Goal: Information Seeking & Learning: Compare options

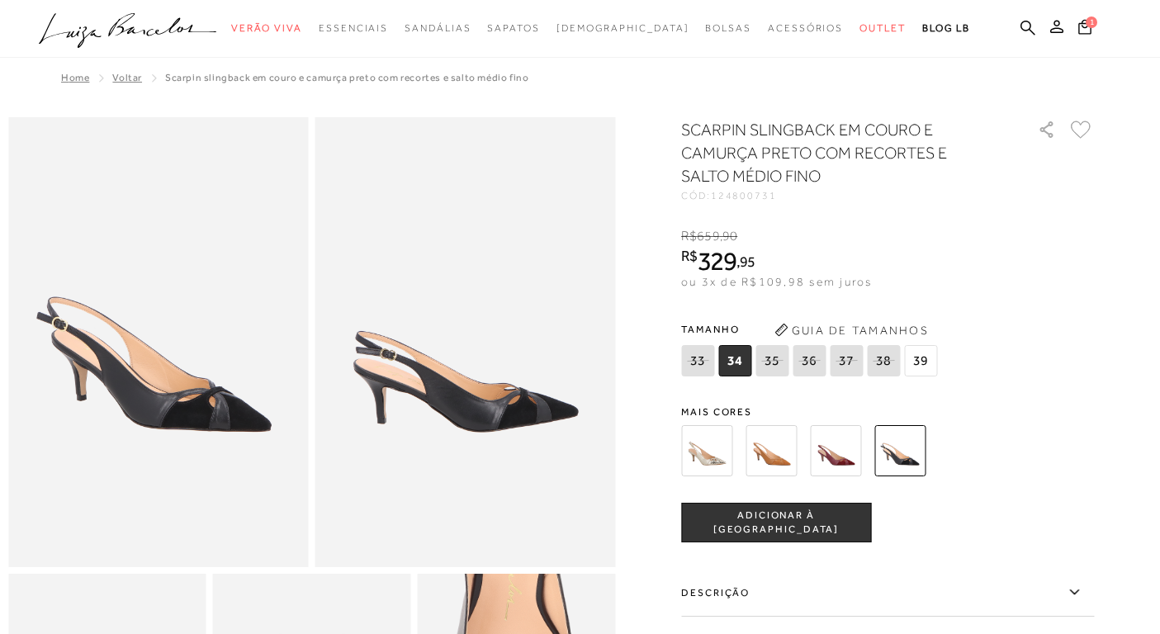
click at [833, 446] on img at bounding box center [835, 450] width 51 height 51
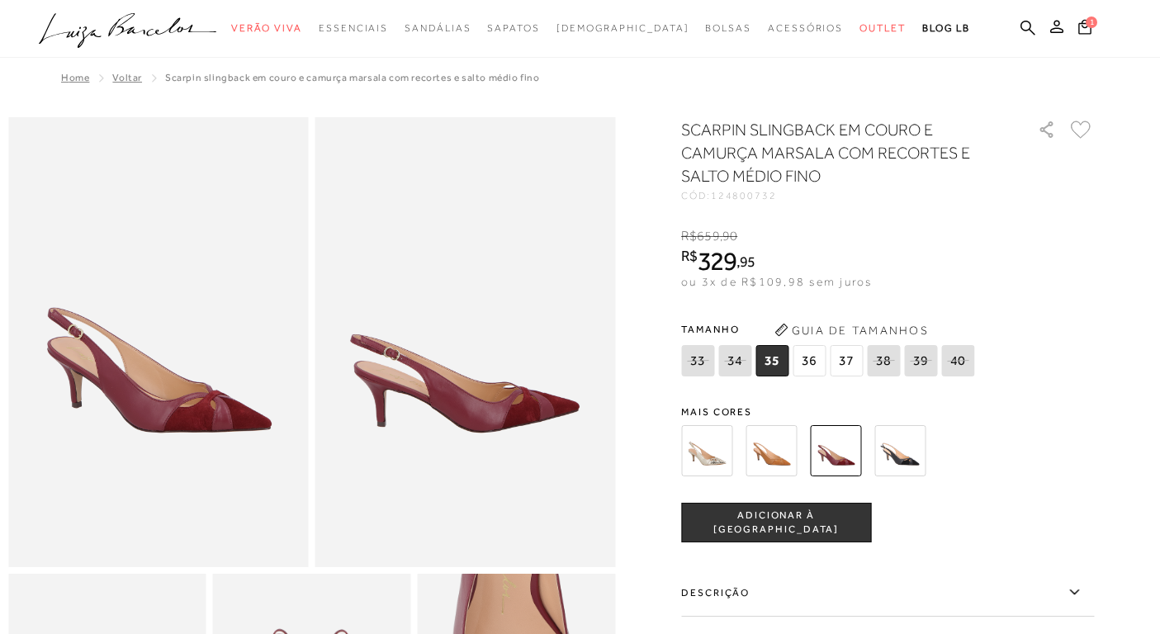
click at [755, 457] on img at bounding box center [770, 450] width 51 height 51
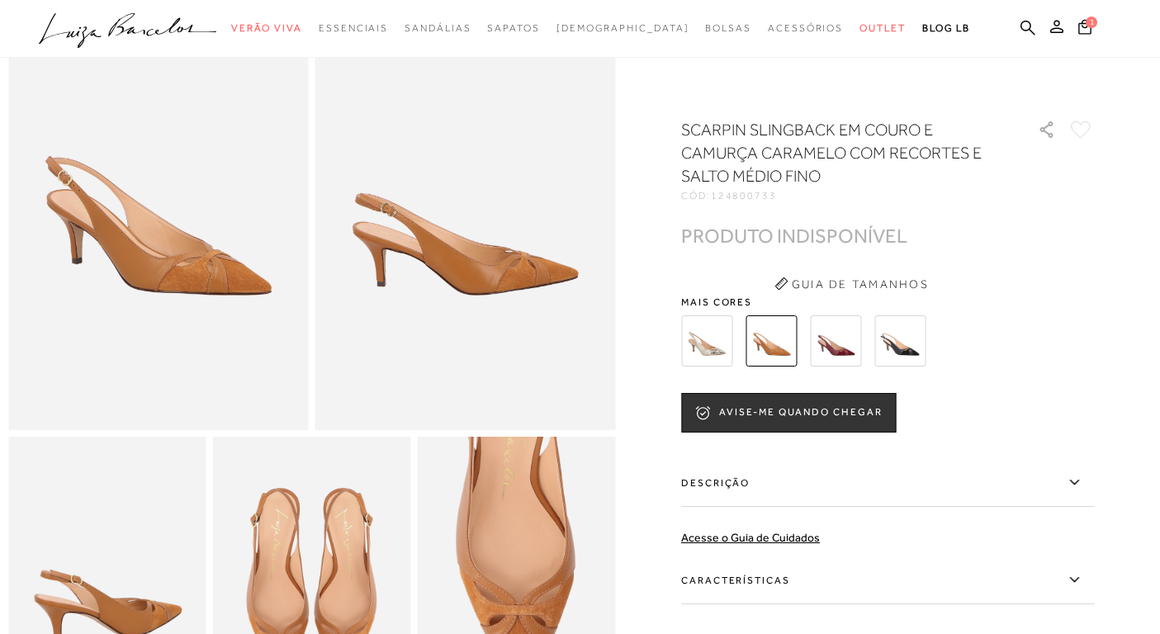
scroll to position [83, 0]
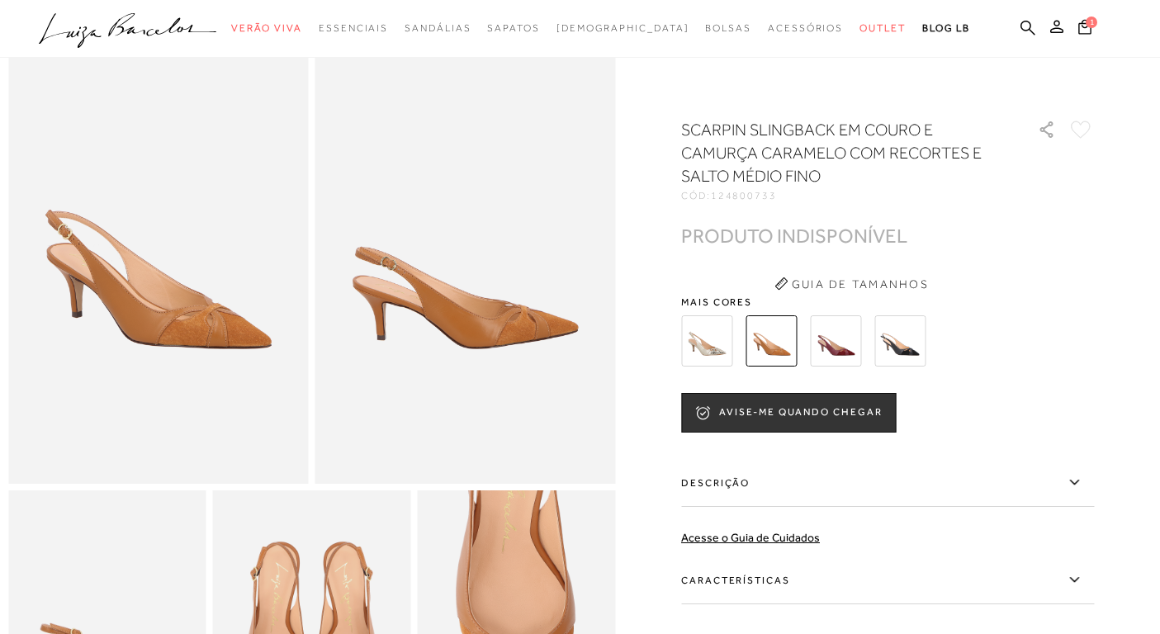
click at [900, 351] on img at bounding box center [899, 340] width 51 height 51
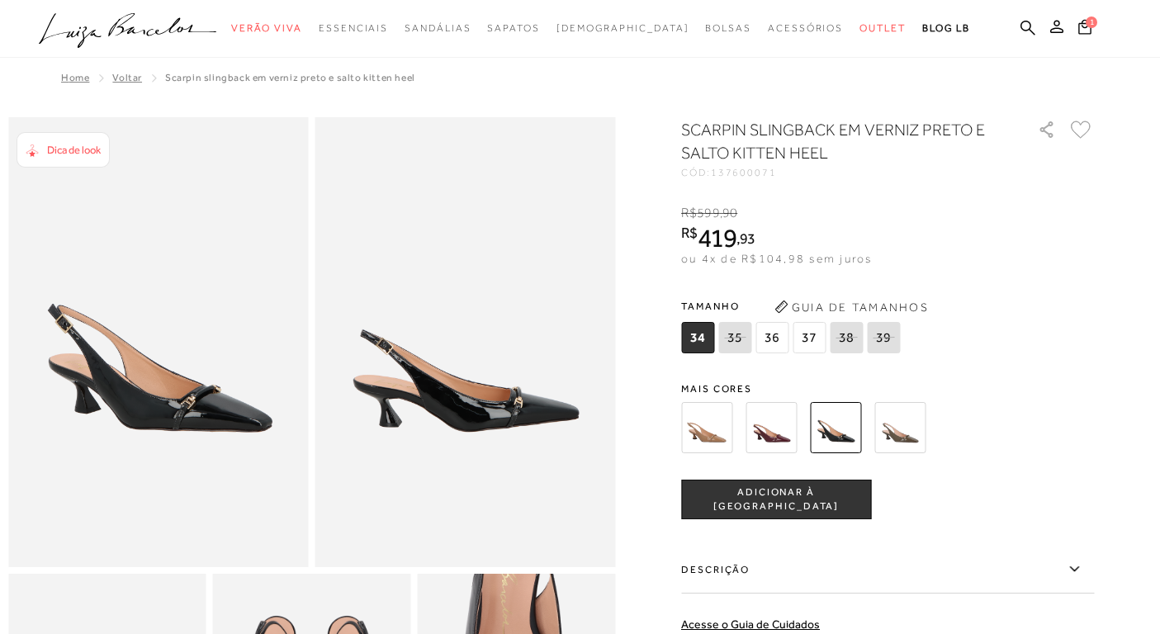
click at [707, 423] on img at bounding box center [706, 427] width 51 height 51
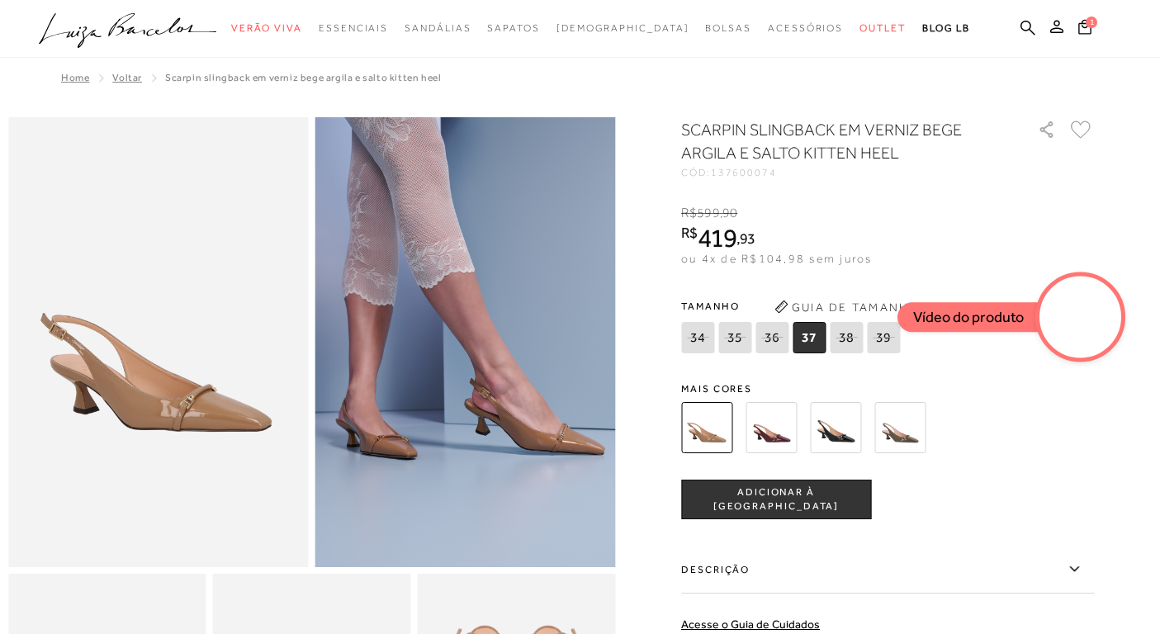
click at [760, 441] on img at bounding box center [770, 427] width 51 height 51
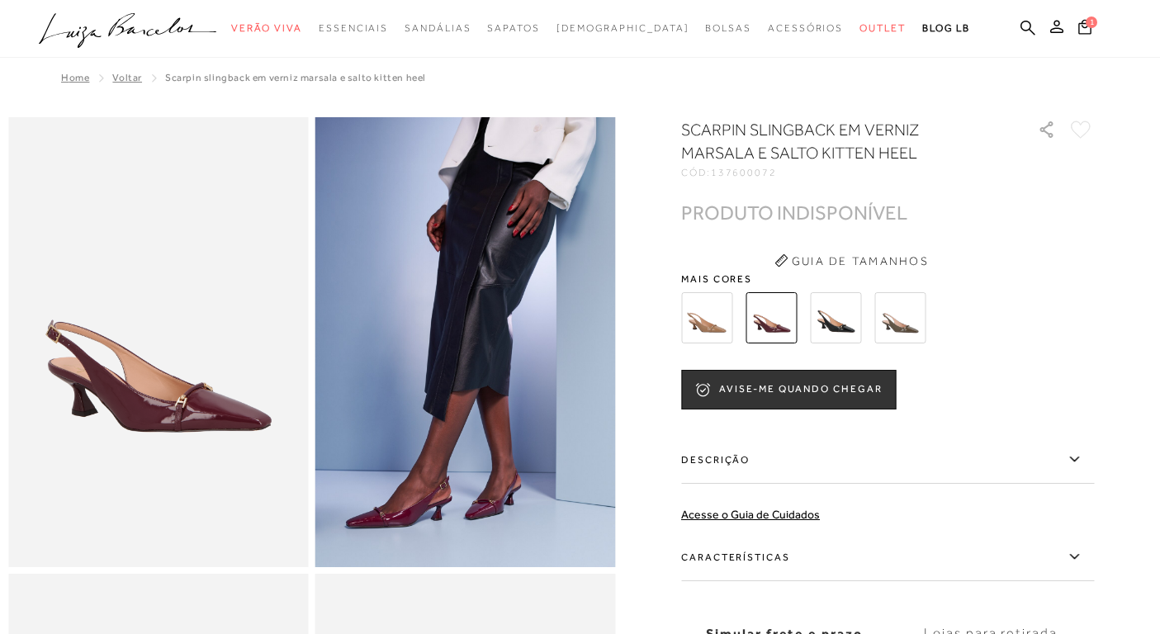
click at [836, 329] on img at bounding box center [835, 317] width 51 height 51
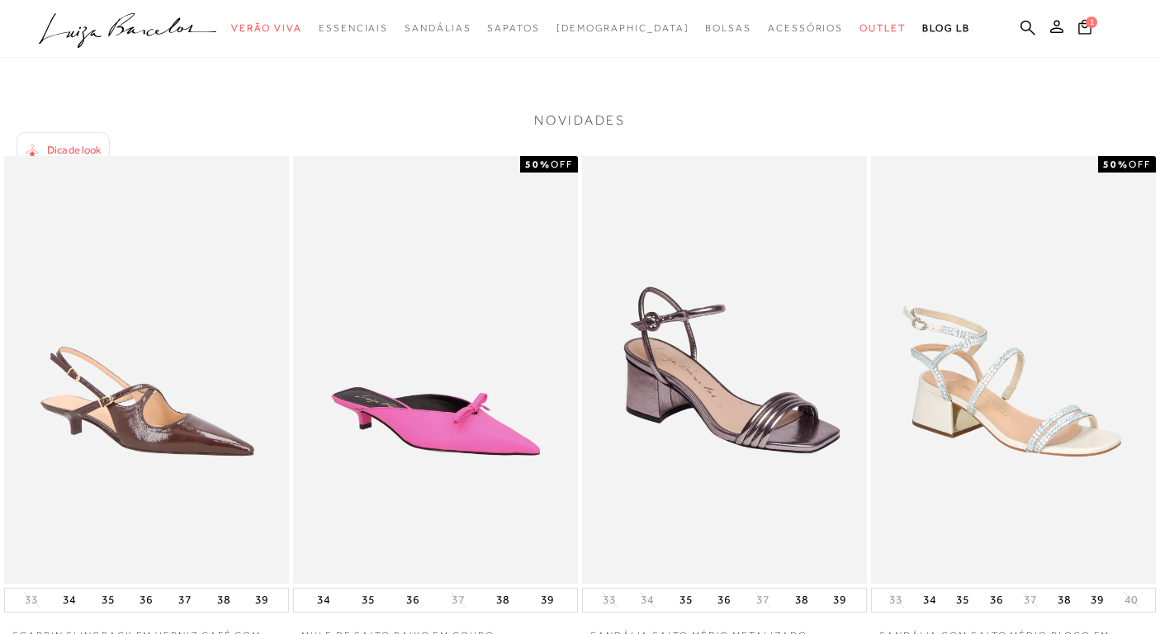
scroll to position [1909, 0]
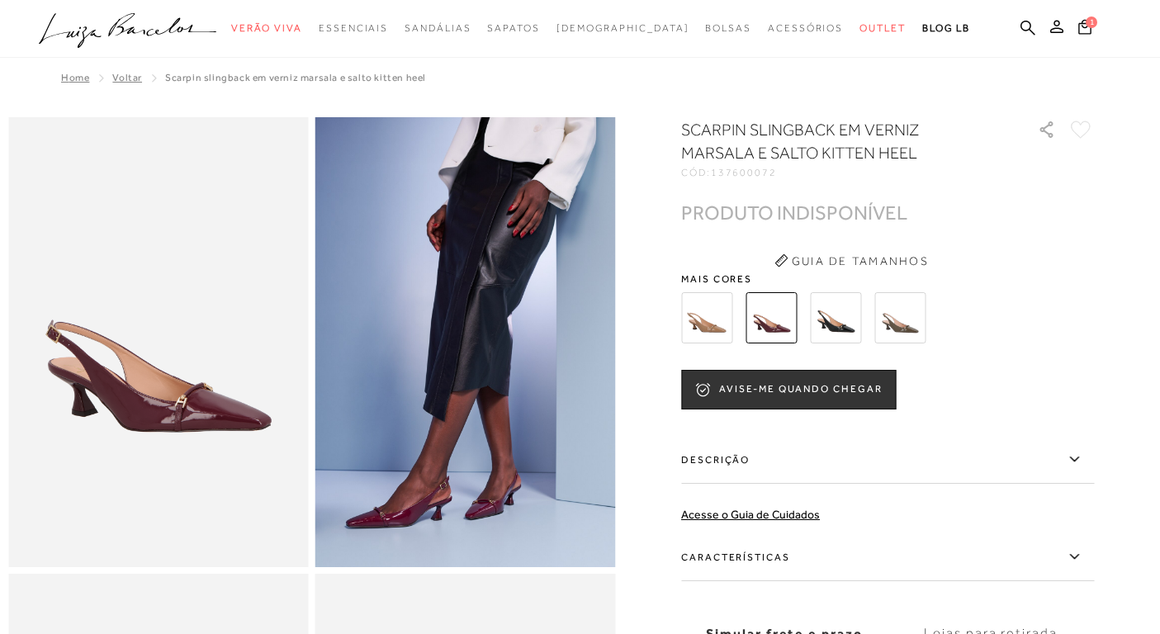
click at [839, 317] on img at bounding box center [835, 317] width 51 height 51
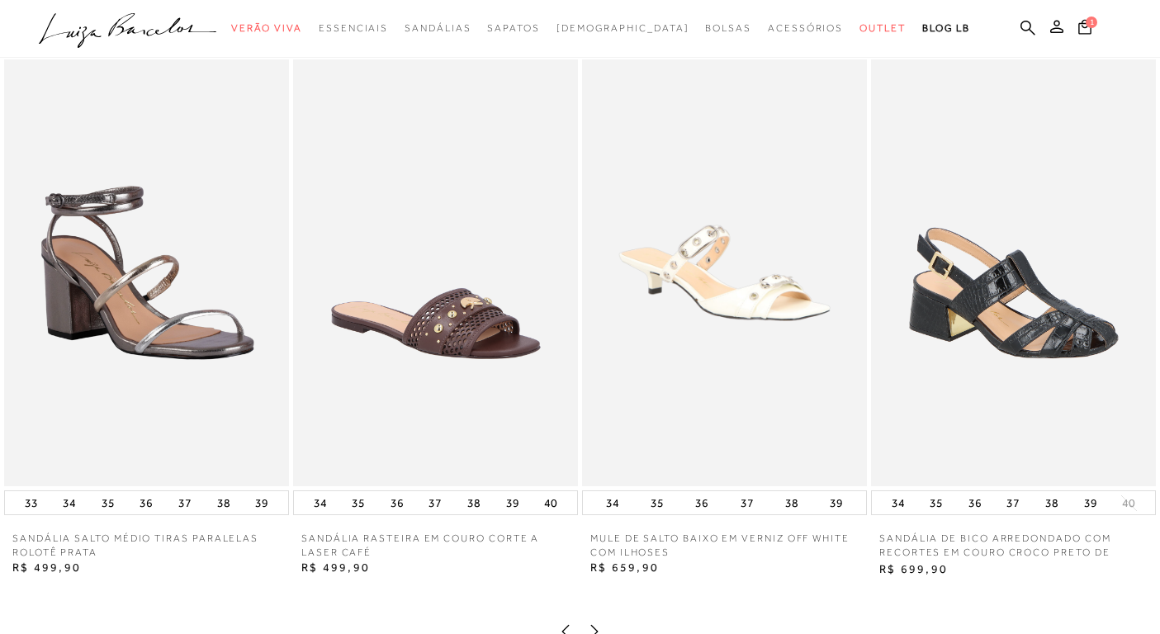
scroll to position [1095, 0]
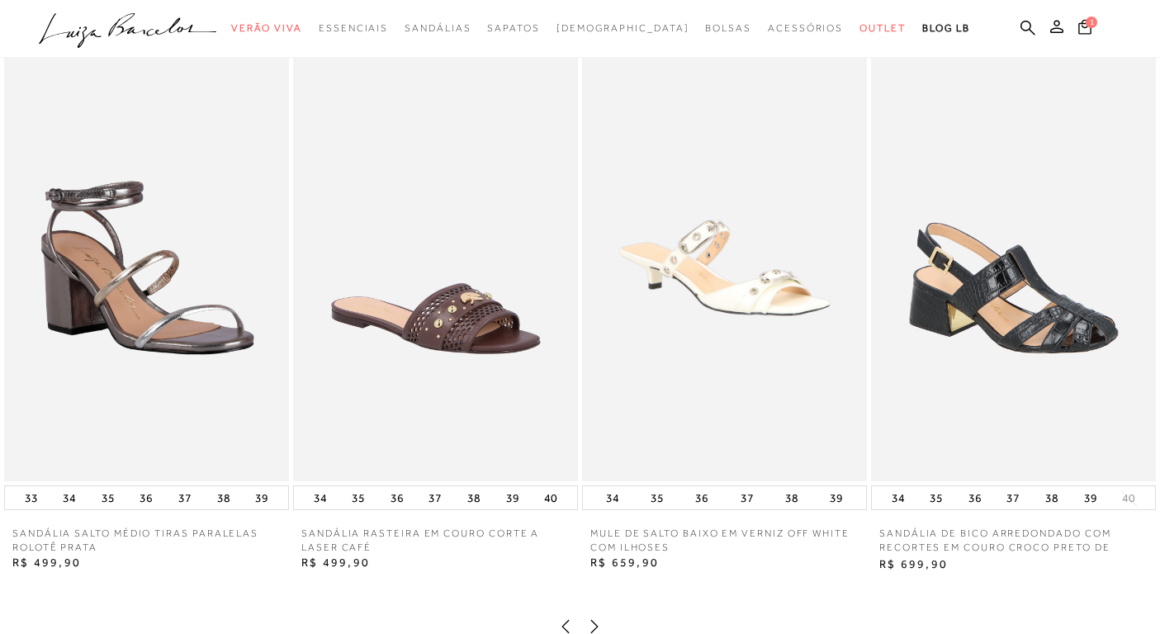
click at [160, 282] on img at bounding box center [146, 268] width 285 height 428
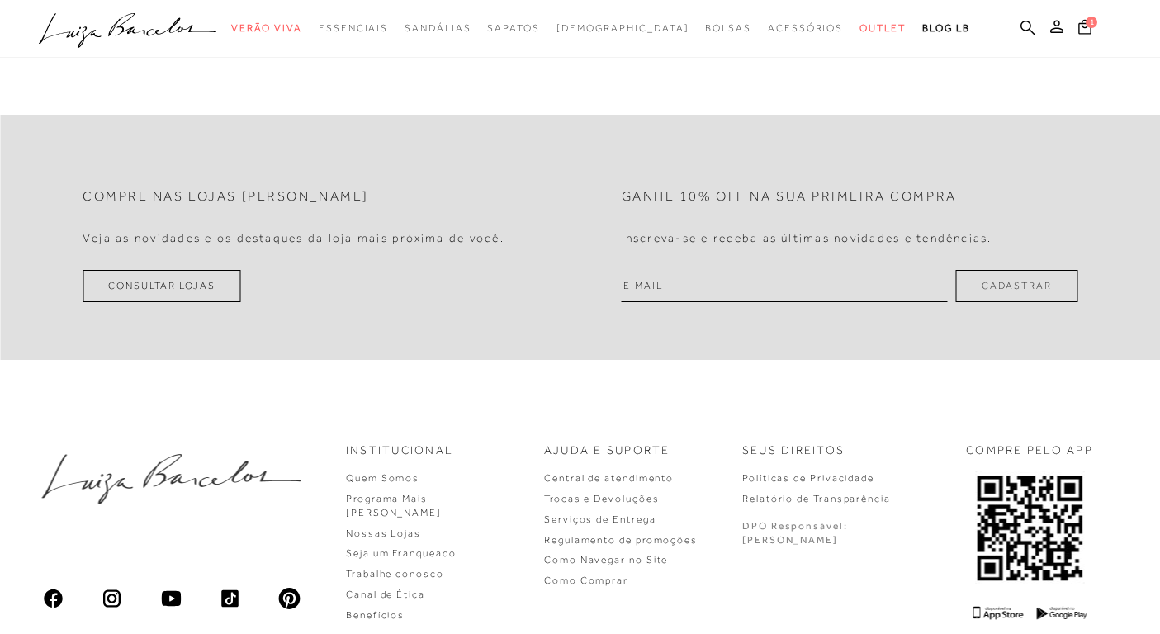
scroll to position [1990, 0]
